Goal: Find specific page/section: Find specific page/section

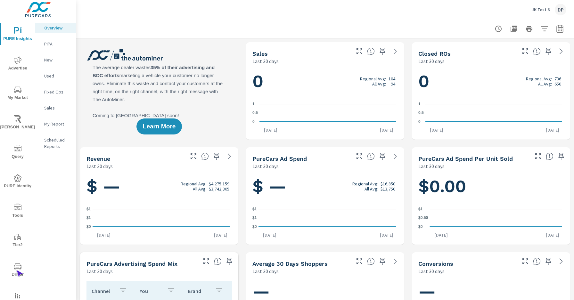
click at [16, 270] on span "Driver" at bounding box center [17, 271] width 31 height 16
